Goal: Find specific page/section: Find specific page/section

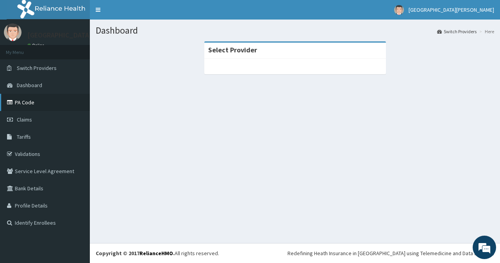
click at [53, 107] on link "PA Code" at bounding box center [45, 102] width 90 height 17
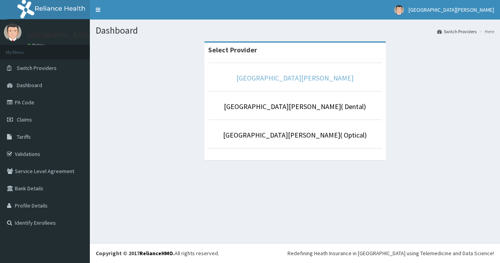
click at [295, 78] on link "[GEOGRAPHIC_DATA][PERSON_NAME]" at bounding box center [294, 77] width 117 height 9
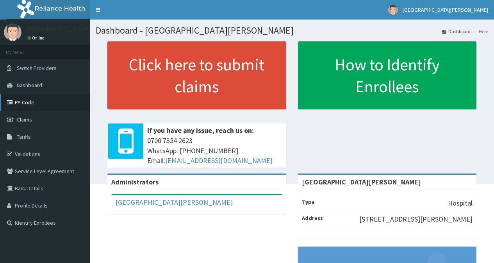
click at [30, 105] on link "PA Code" at bounding box center [45, 102] width 90 height 17
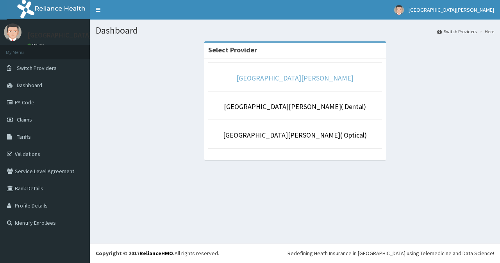
click at [288, 74] on link "[GEOGRAPHIC_DATA][PERSON_NAME]" at bounding box center [294, 77] width 117 height 9
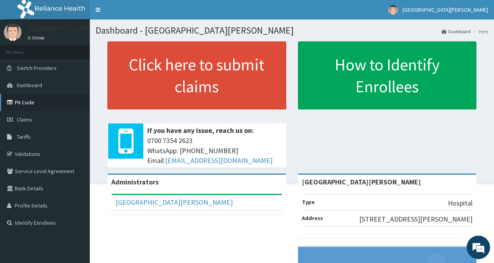
click at [43, 105] on link "PA Code" at bounding box center [45, 102] width 90 height 17
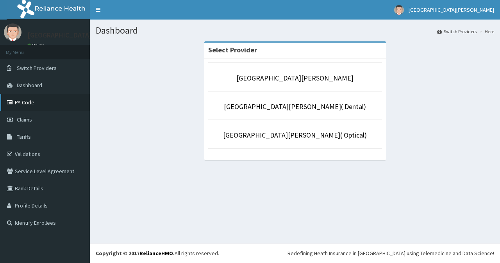
click at [41, 108] on link "PA Code" at bounding box center [45, 102] width 90 height 17
click at [28, 105] on link "PA Code" at bounding box center [45, 102] width 90 height 17
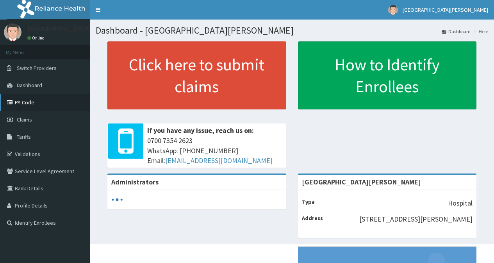
click at [45, 107] on link "PA Code" at bounding box center [45, 102] width 90 height 17
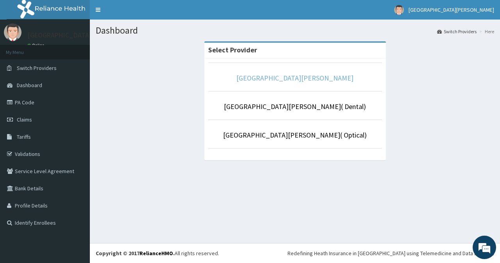
click at [279, 80] on link "[GEOGRAPHIC_DATA][PERSON_NAME]" at bounding box center [294, 77] width 117 height 9
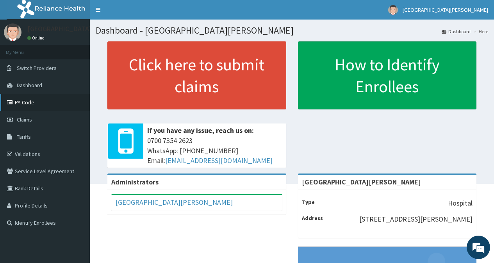
click at [22, 104] on link "PA Code" at bounding box center [45, 102] width 90 height 17
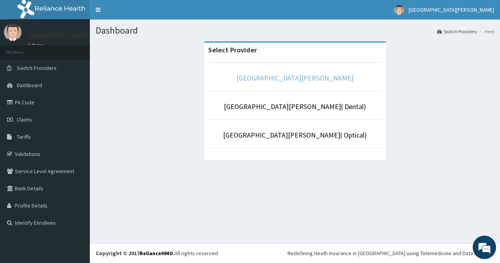
click at [297, 81] on link "[GEOGRAPHIC_DATA][PERSON_NAME]" at bounding box center [294, 77] width 117 height 9
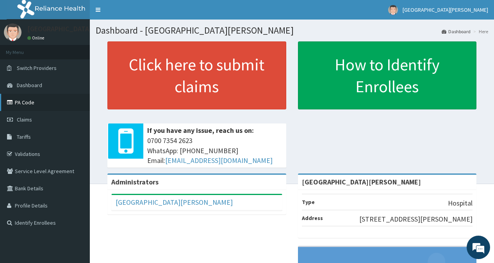
click at [43, 109] on link "PA Code" at bounding box center [45, 102] width 90 height 17
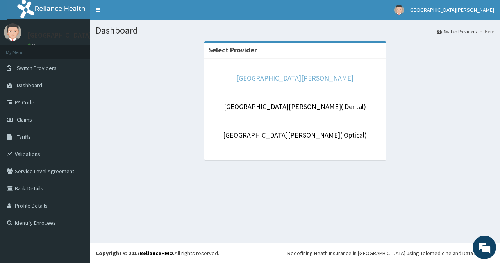
click at [286, 79] on link "[GEOGRAPHIC_DATA][PERSON_NAME]" at bounding box center [294, 77] width 117 height 9
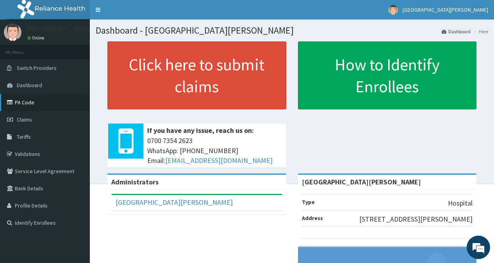
click at [41, 107] on link "PA Code" at bounding box center [45, 102] width 90 height 17
